Goal: Transaction & Acquisition: Purchase product/service

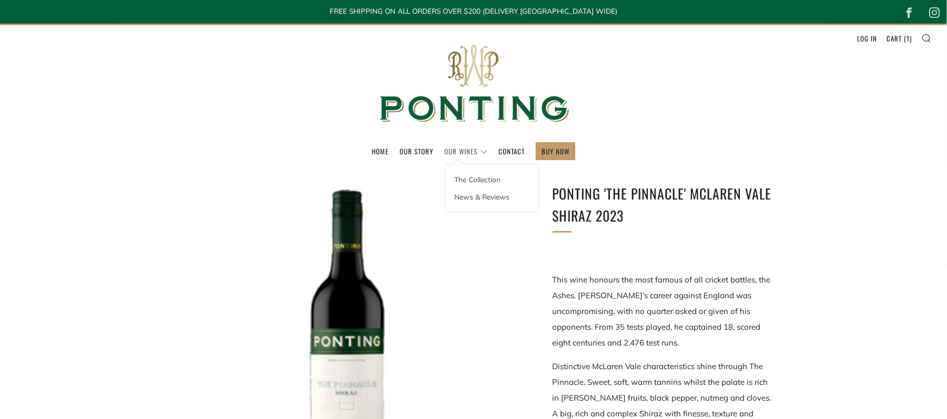
drag, startPoint x: 0, startPoint y: 0, endPoint x: 447, endPoint y: 148, distance: 470.5
click at [447, 148] on link "Our Wines" at bounding box center [465, 151] width 43 height 17
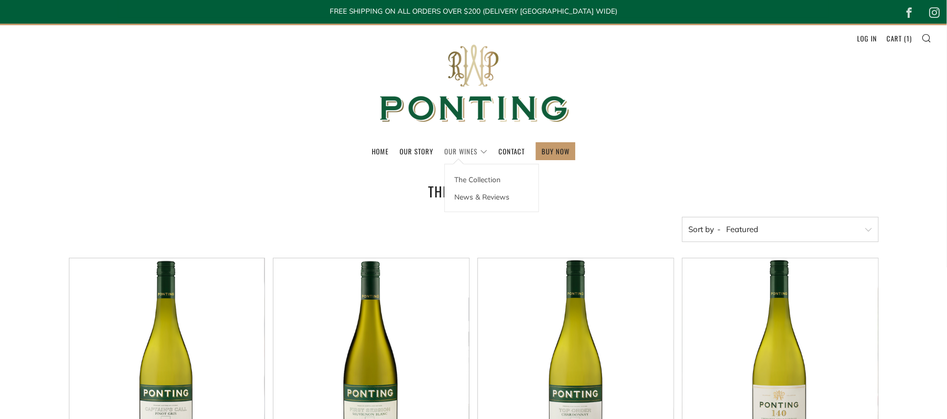
click at [461, 148] on link "Our Wines" at bounding box center [465, 151] width 43 height 17
